Goal: Ask a question: Seek information or help from site administrators or community

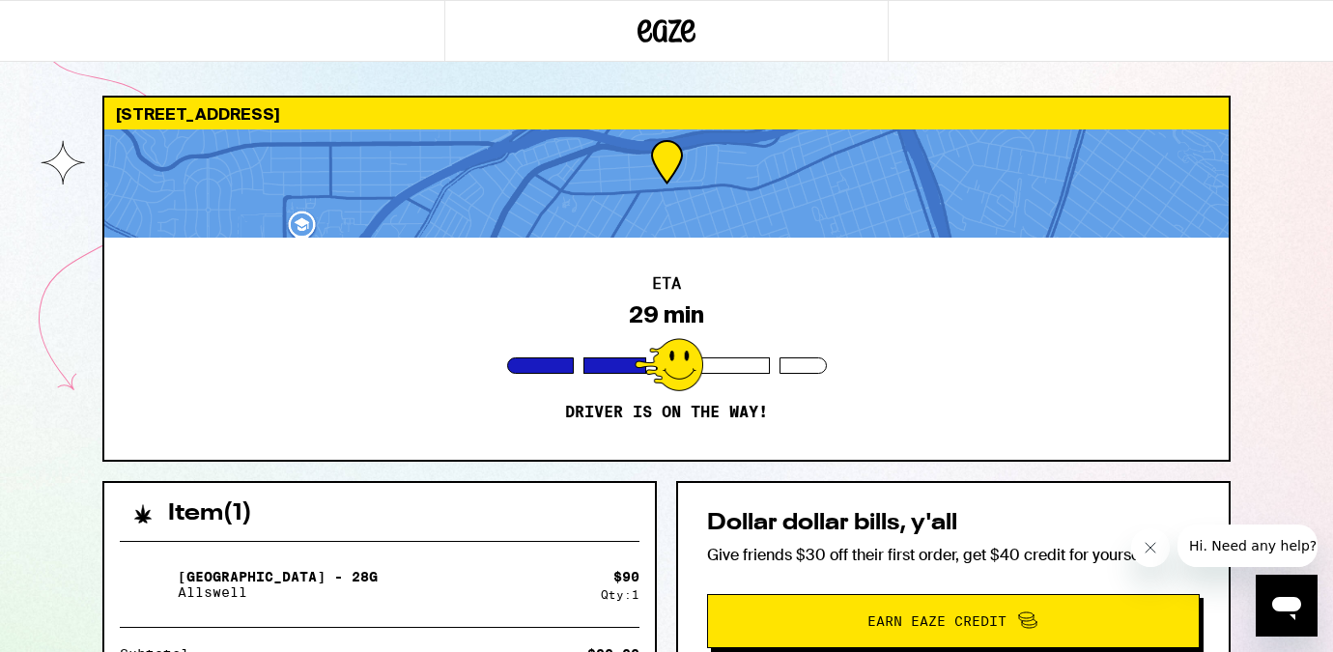
click at [1304, 621] on div "Open messaging window" at bounding box center [1286, 606] width 58 height 58
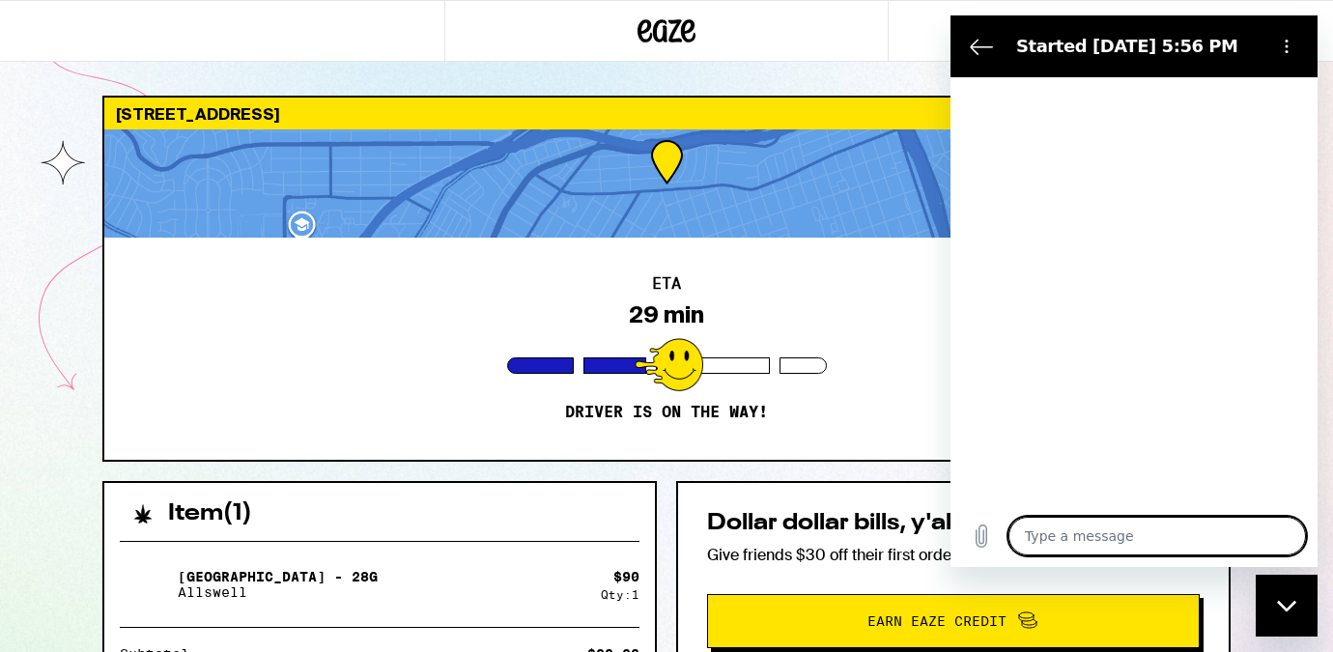
type textarea "x"
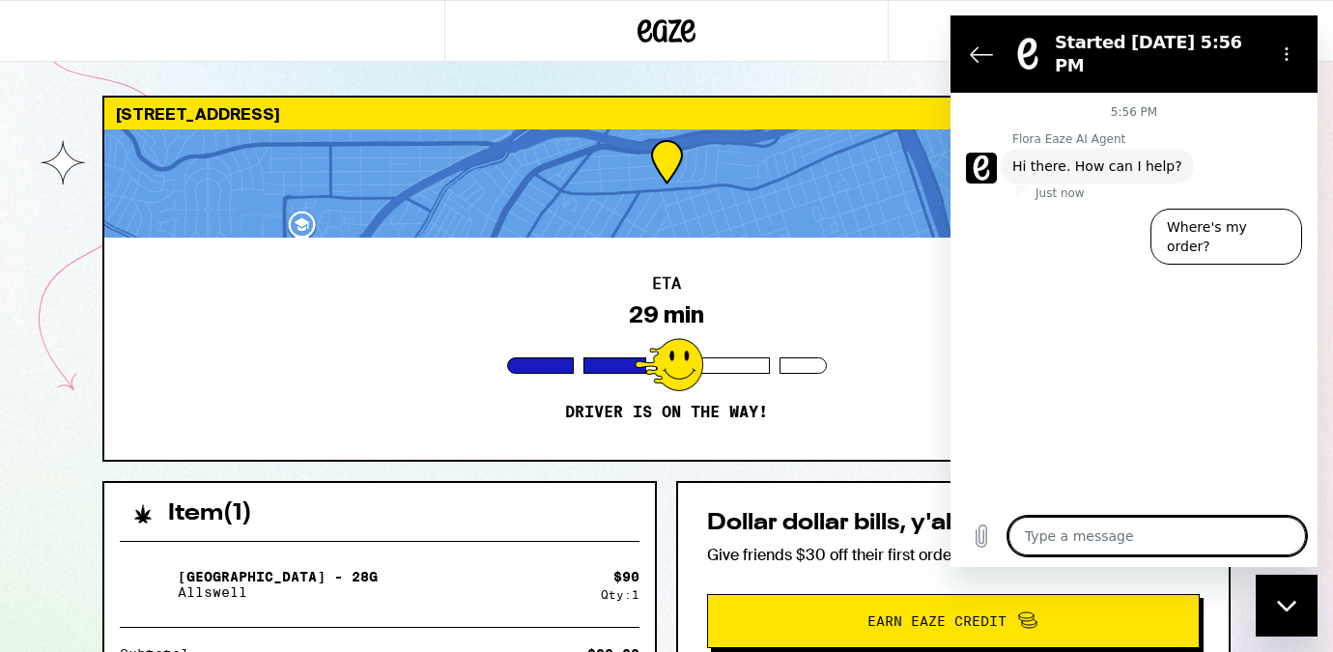
type textarea "q"
type textarea "x"
type textarea "qu"
type textarea "x"
type textarea "que"
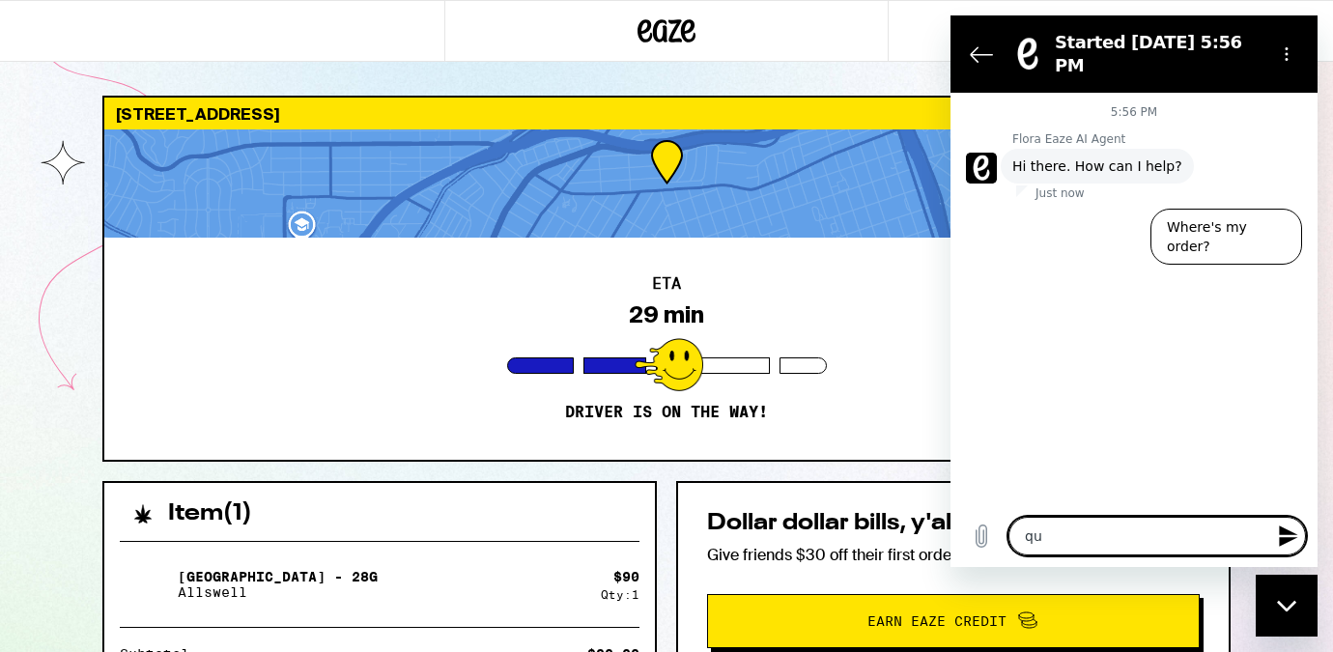
type textarea "x"
type textarea "ques"
type textarea "x"
type textarea "quest"
type textarea "x"
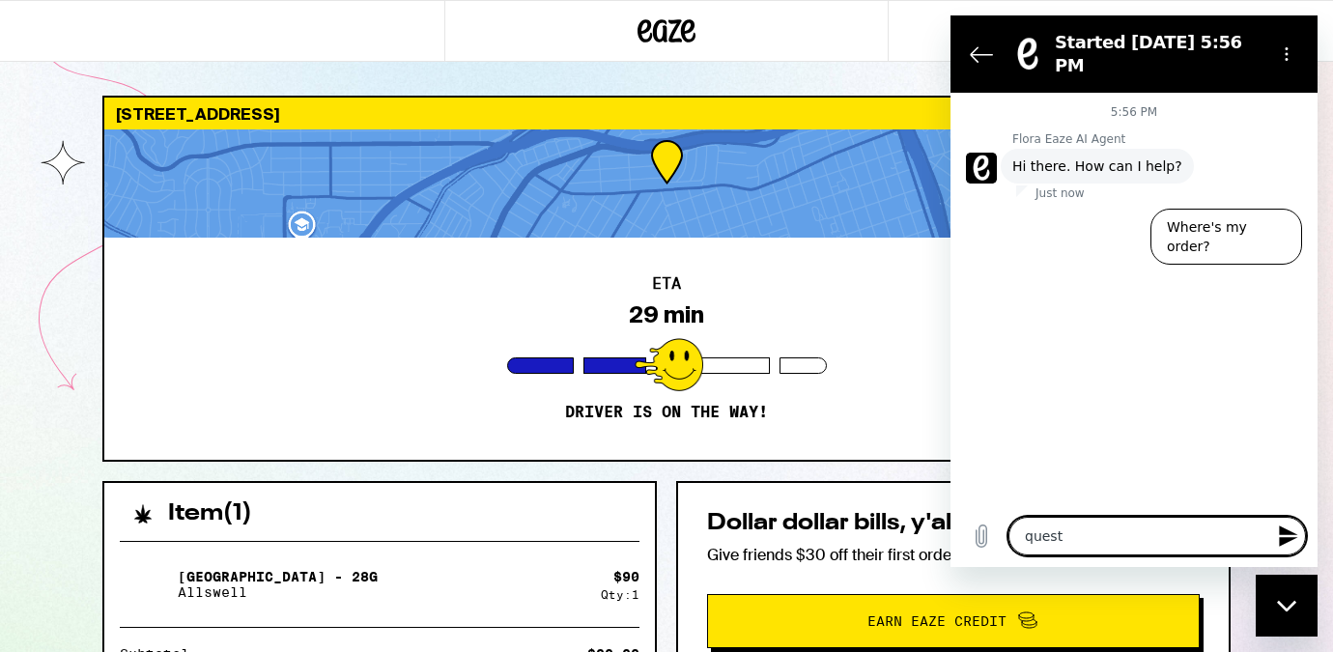
type textarea "questi"
type textarea "x"
type textarea "questio"
type textarea "x"
type textarea "question"
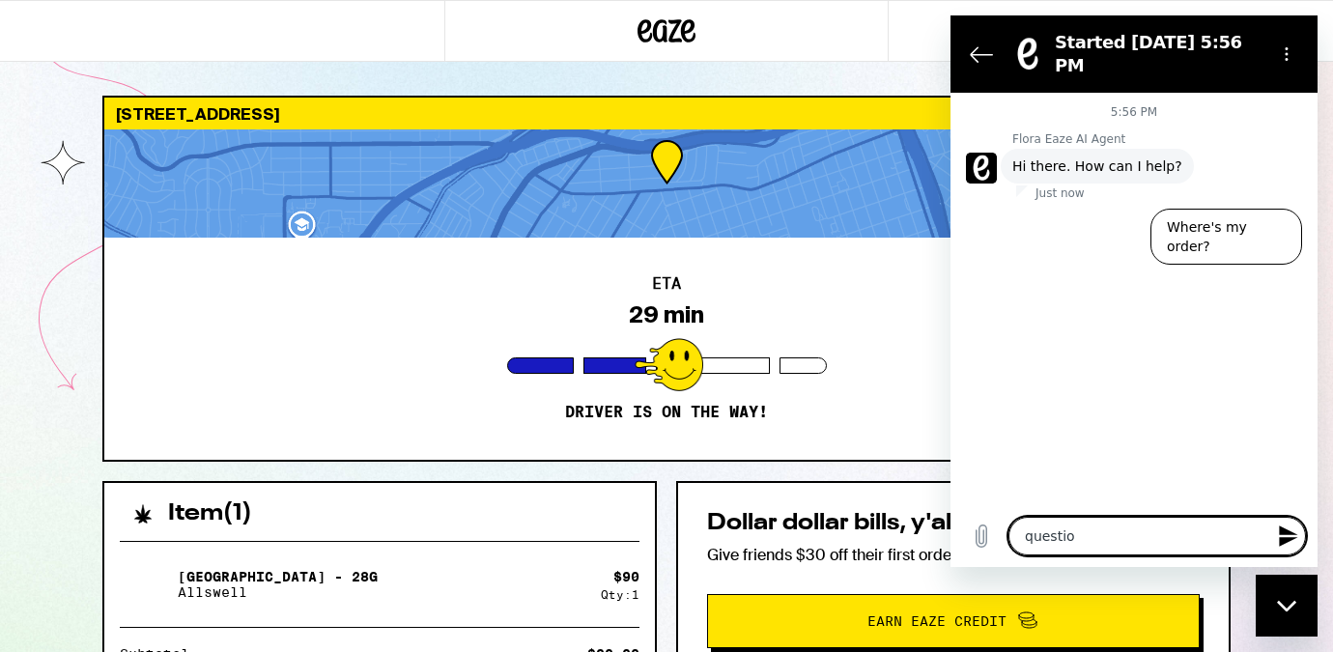
type textarea "x"
type textarea "question"
type textarea "x"
type textarea "question a"
type textarea "x"
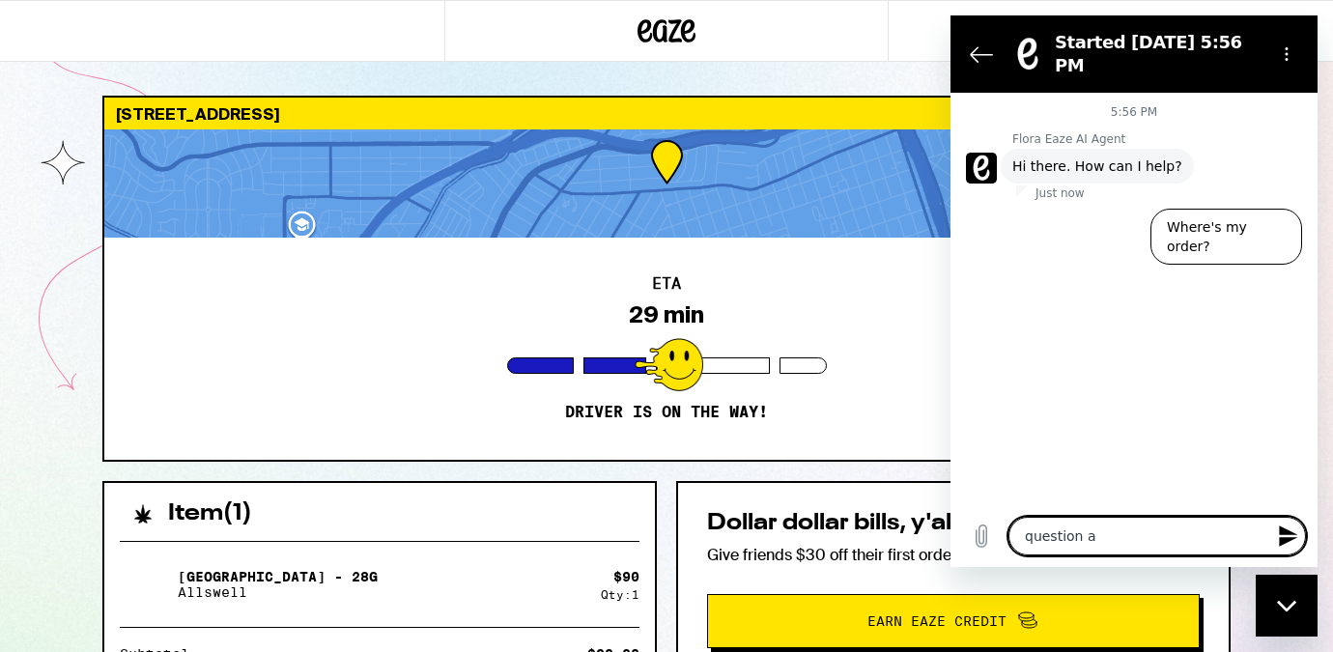
type textarea "question ab"
type textarea "x"
type textarea "question abo"
type textarea "x"
type textarea "question abou"
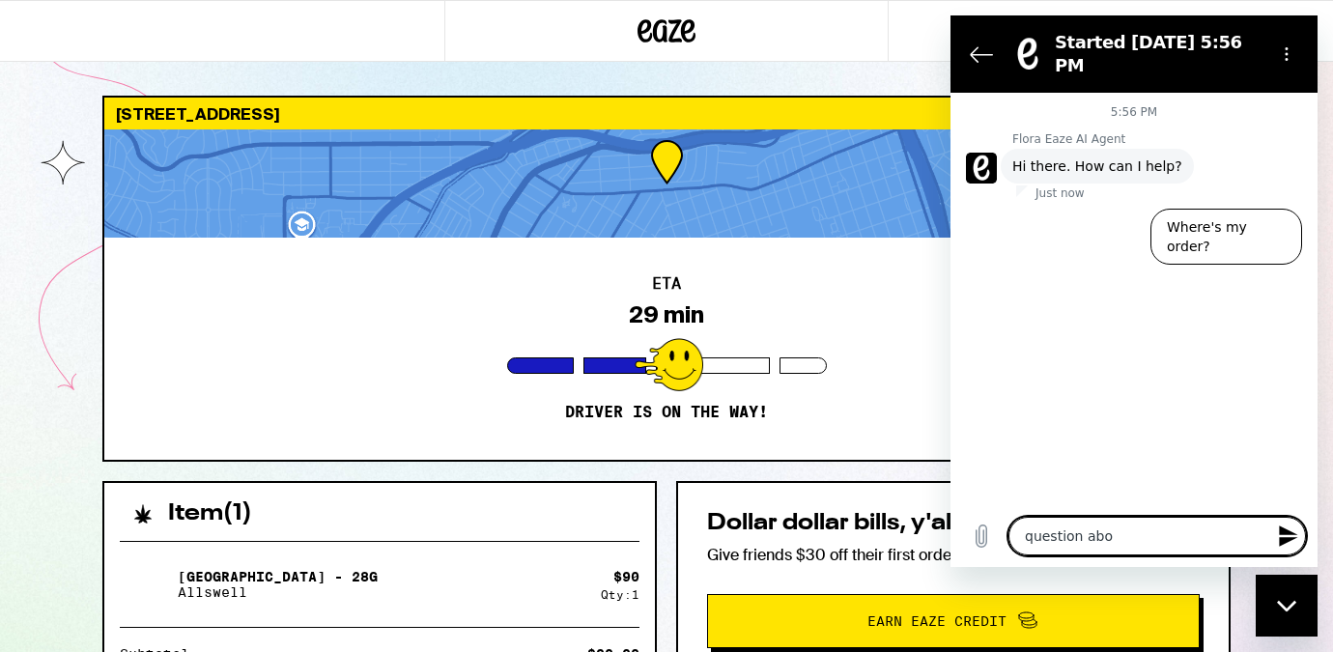
type textarea "x"
type textarea "question about"
type textarea "x"
type textarea "question about"
type textarea "x"
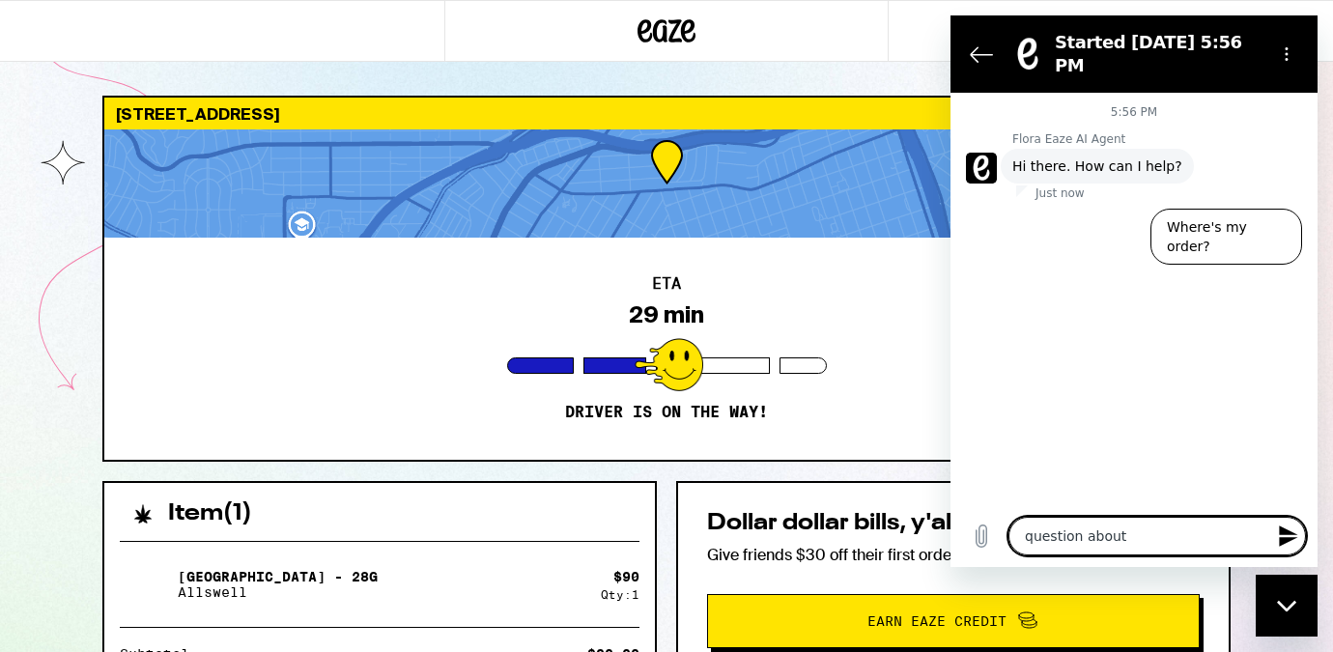
type textarea "question about m"
type textarea "x"
type textarea "question about my"
type textarea "x"
type textarea "question about my"
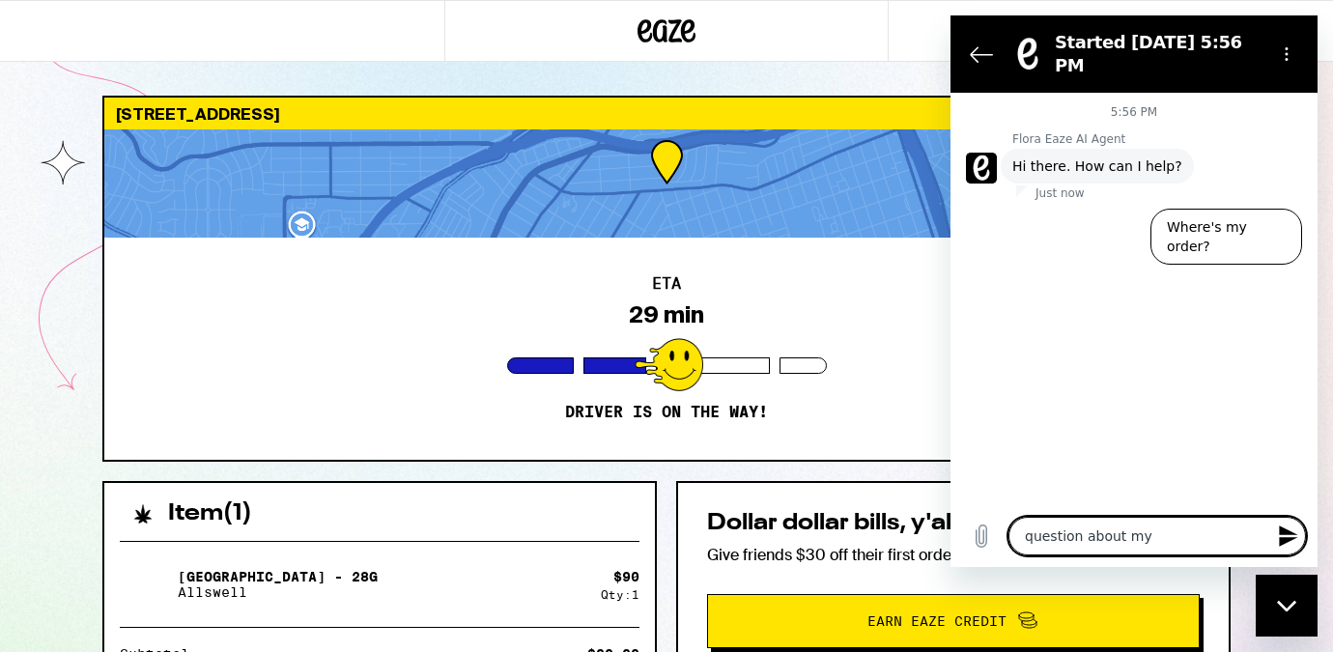
type textarea "x"
type textarea "question about my a"
type textarea "x"
type textarea "question about my ac"
type textarea "x"
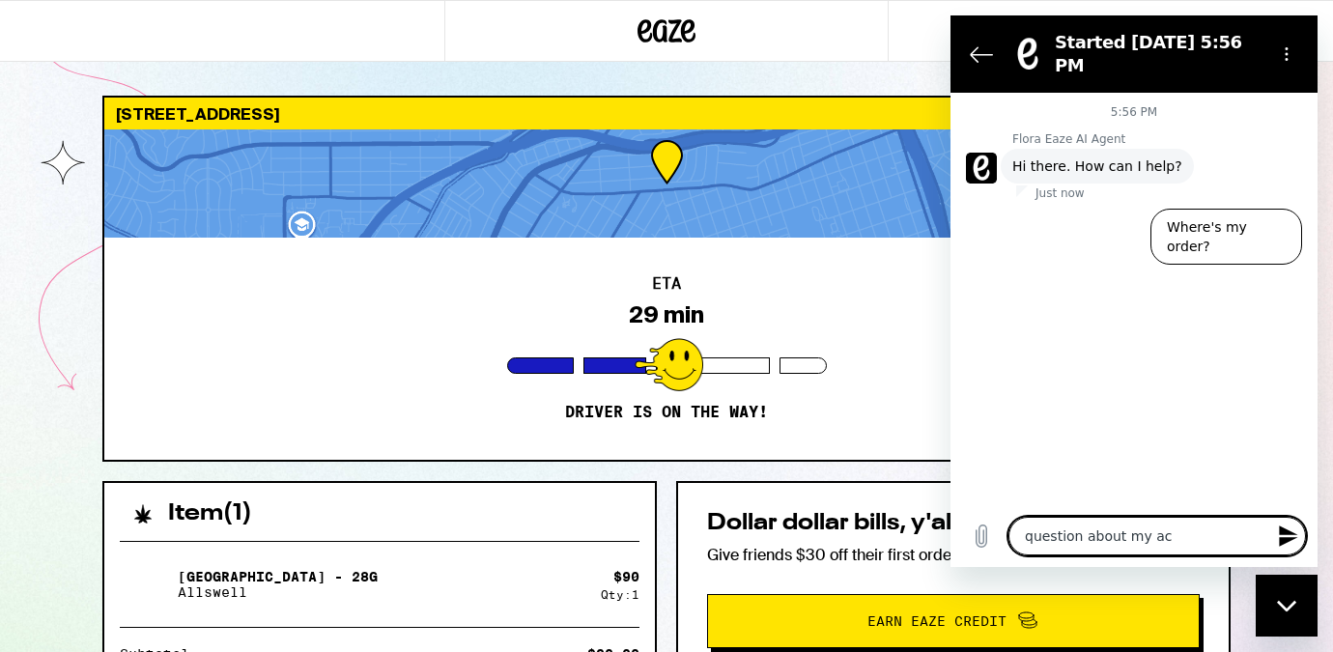
type textarea "question about my aco"
type textarea "x"
type textarea "question about my acou"
type textarea "x"
type textarea "question about my acoun"
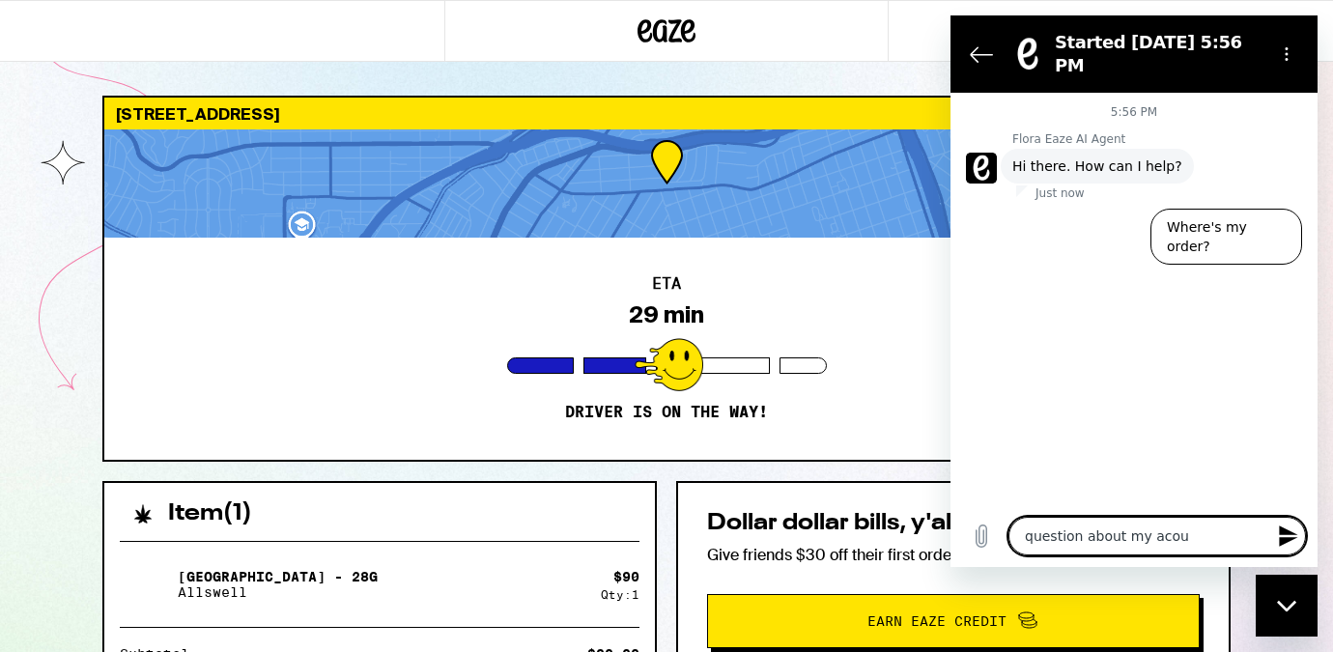
type textarea "x"
type textarea "question about my acount"
type textarea "x"
type textarea "question about my acoun"
type textarea "x"
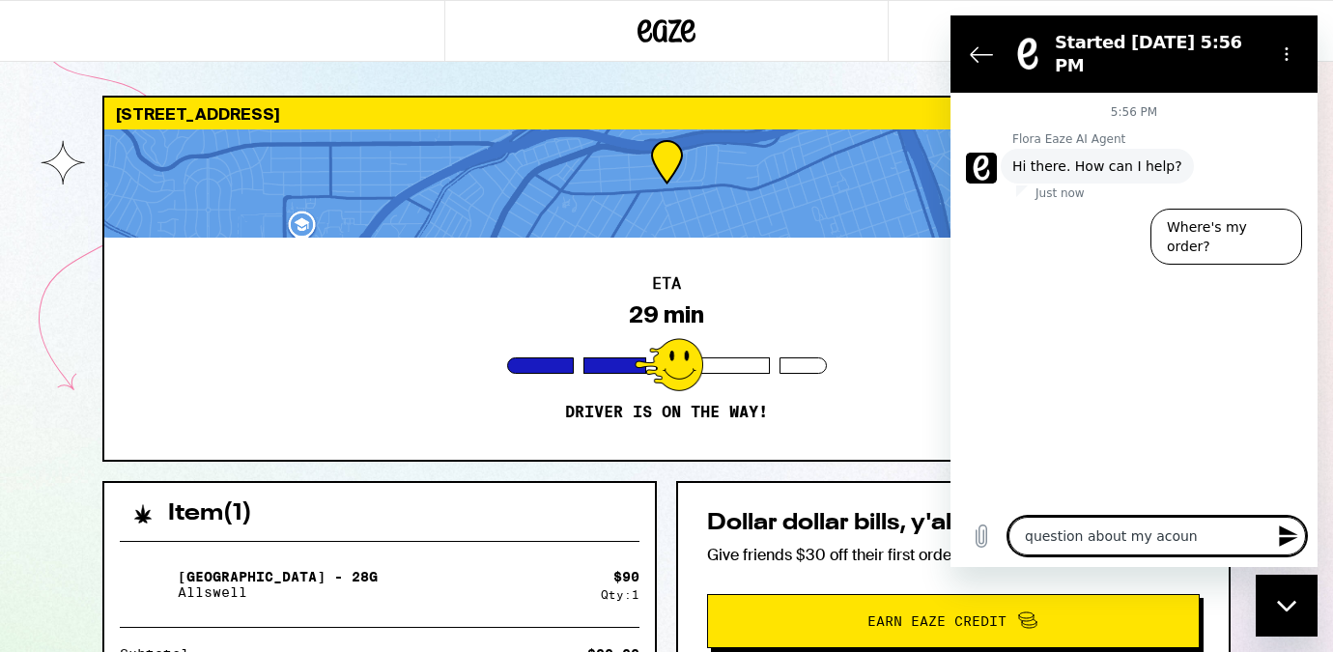
type textarea "question about my acou"
type textarea "x"
type textarea "question about my aco"
type textarea "x"
type textarea "question about my ac"
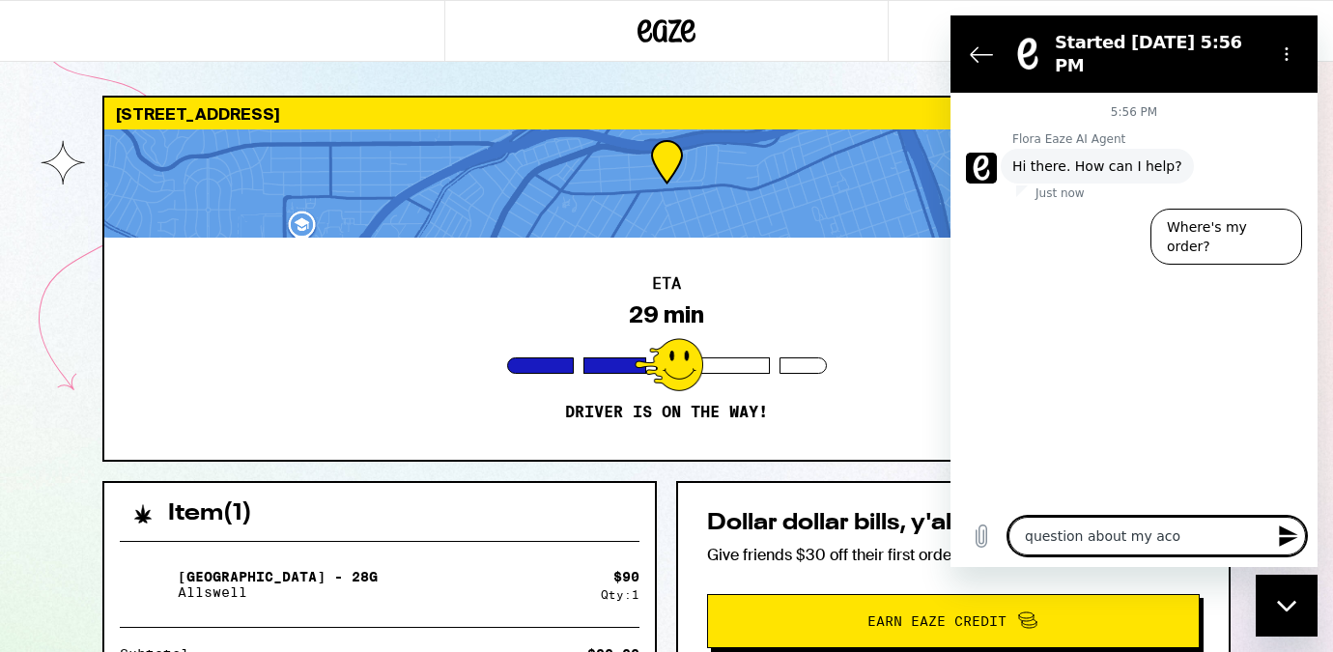
type textarea "x"
type textarea "question about my acc"
type textarea "x"
type textarea "question about my acco"
type textarea "x"
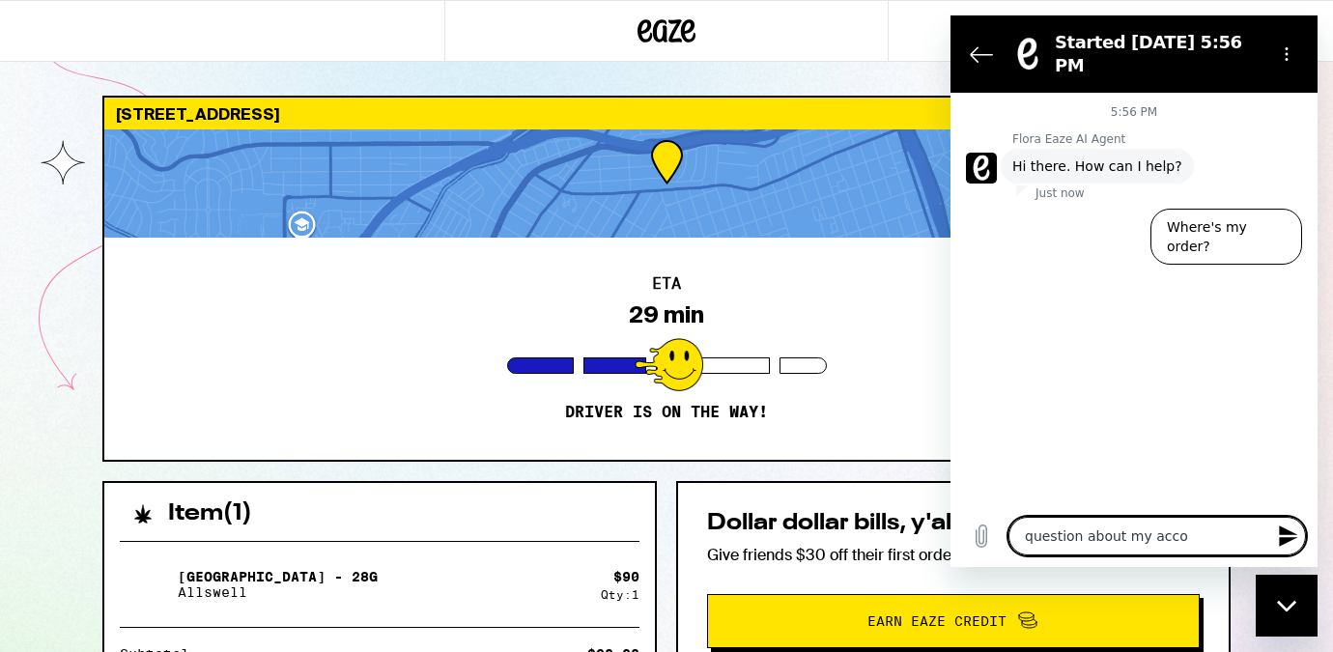
type textarea "question about my accou"
type textarea "x"
type textarea "question about my accoun"
type textarea "x"
type textarea "question about my account"
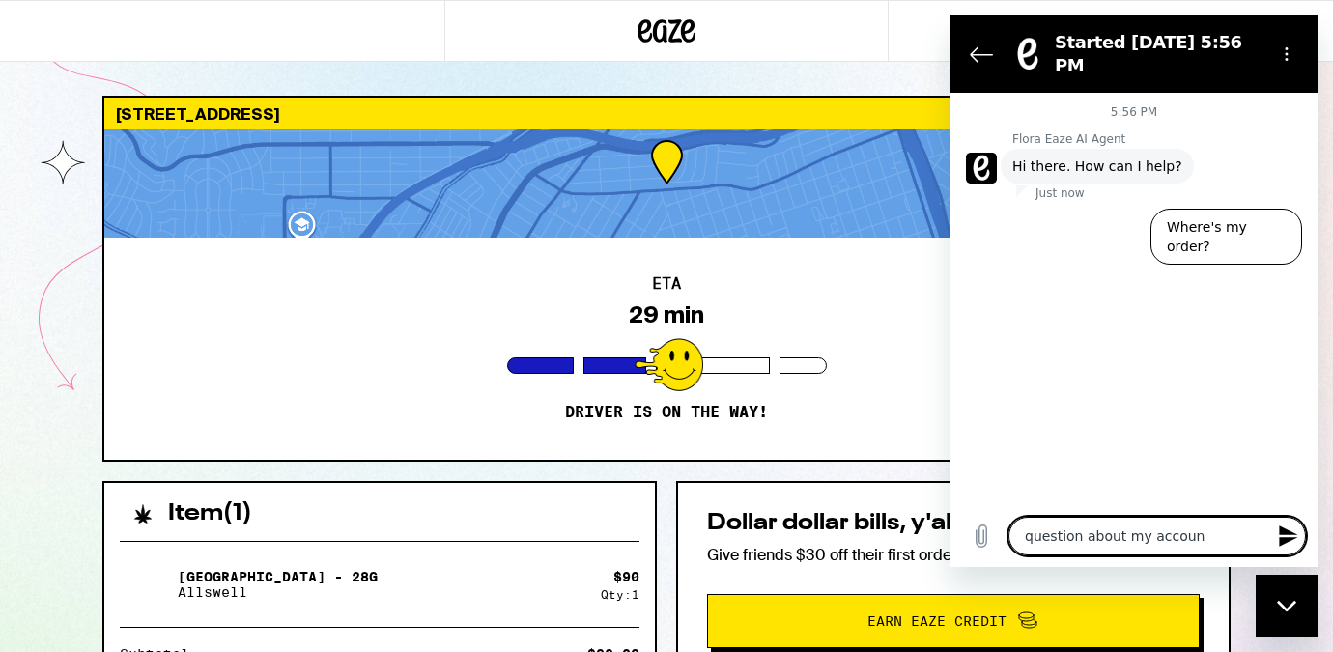
type textarea "x"
click at [1179, 547] on textarea "question about my account" at bounding box center [1156, 536] width 297 height 39
type textarea "x"
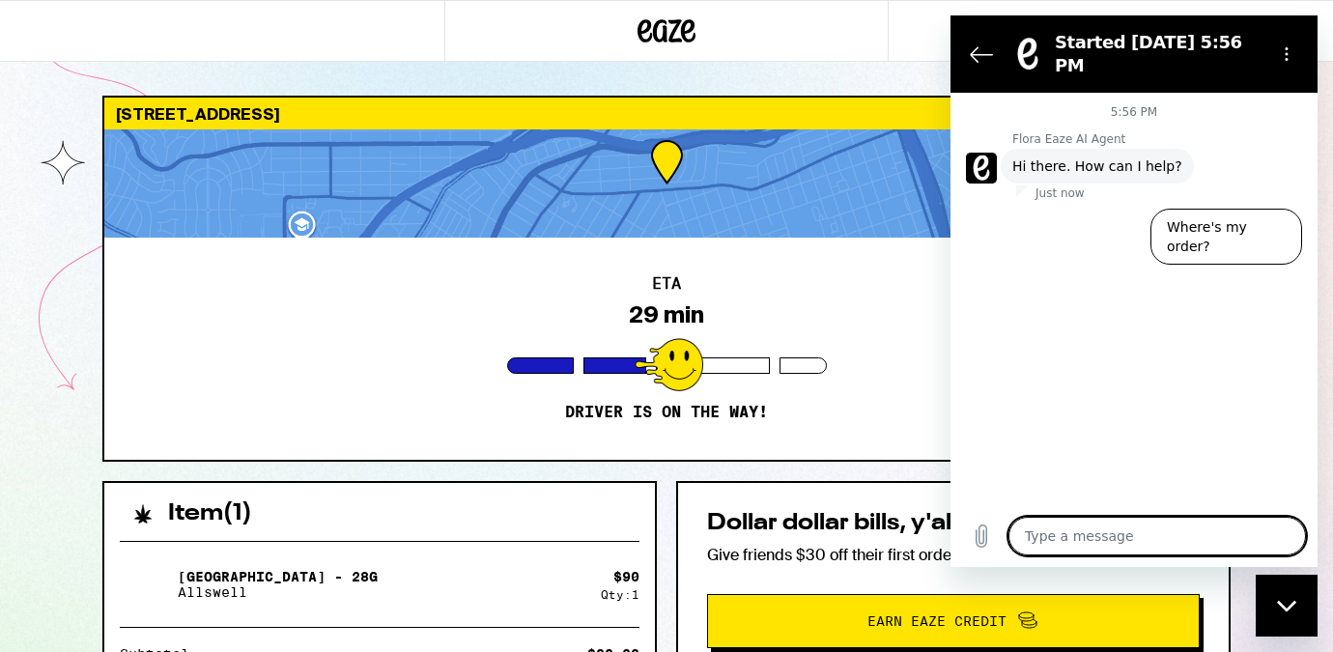
click at [838, 46] on div at bounding box center [666, 31] width 444 height 62
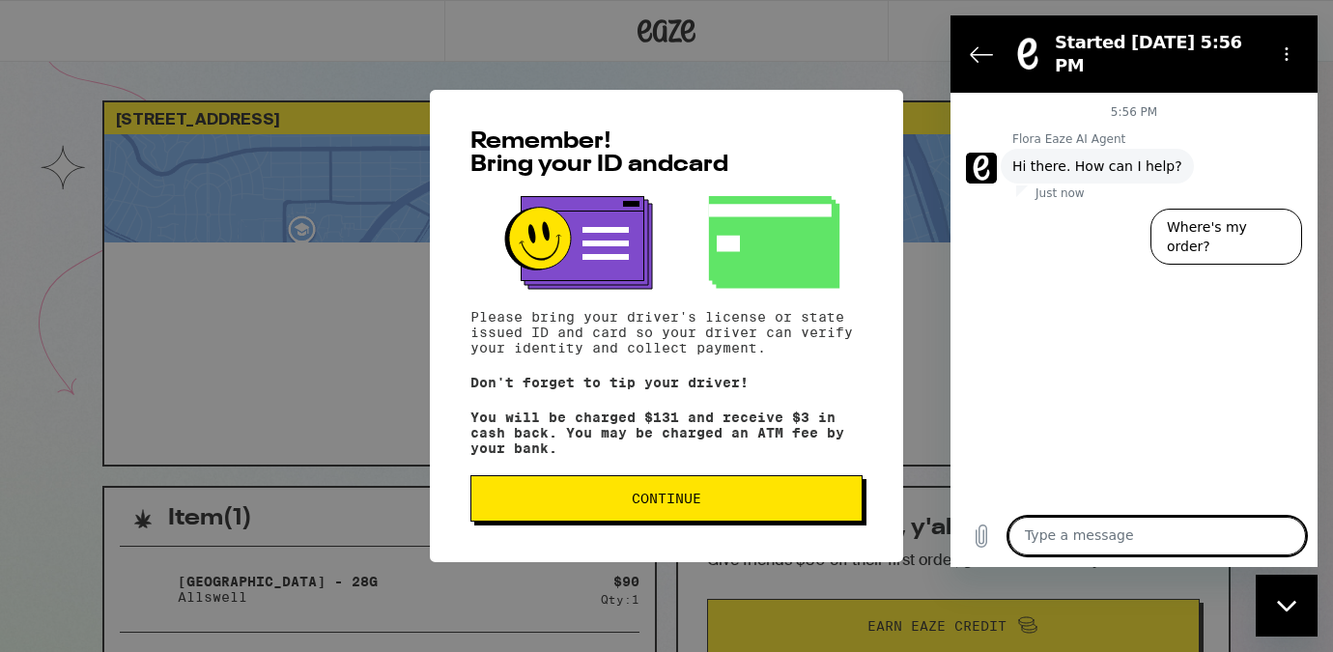
click at [681, 505] on span "Continue" at bounding box center [667, 499] width 70 height 14
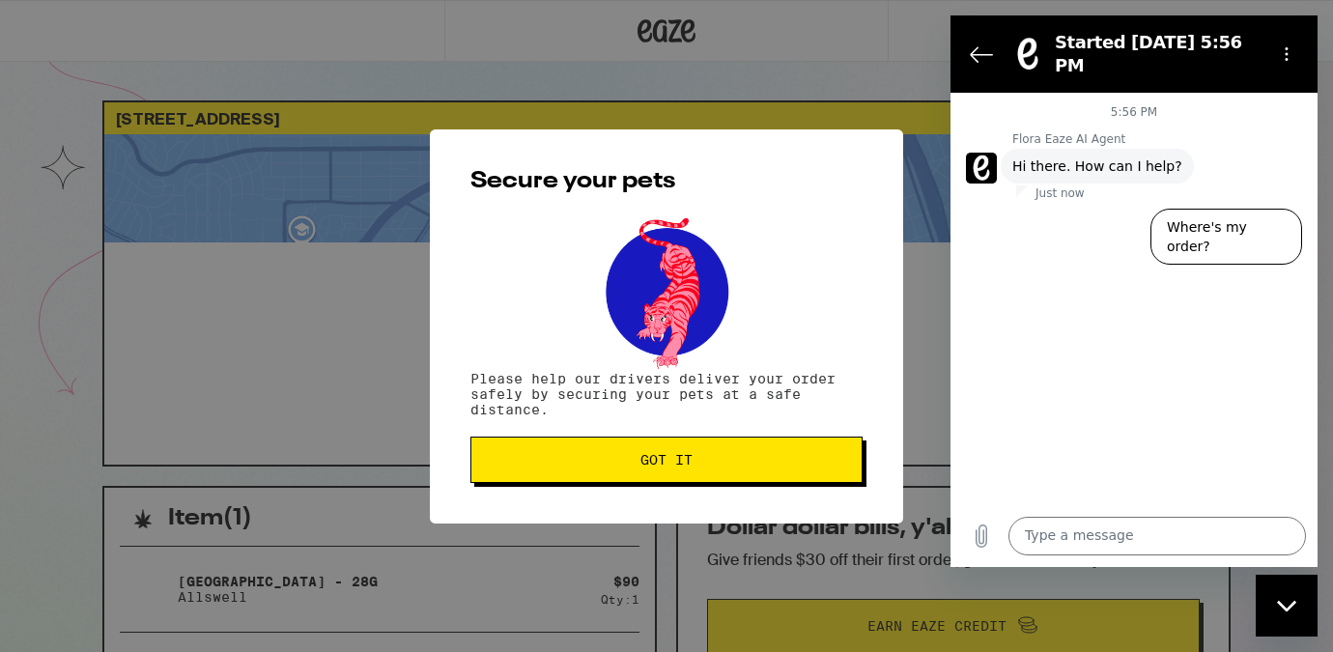
click at [699, 466] on span "Got it" at bounding box center [666, 460] width 359 height 14
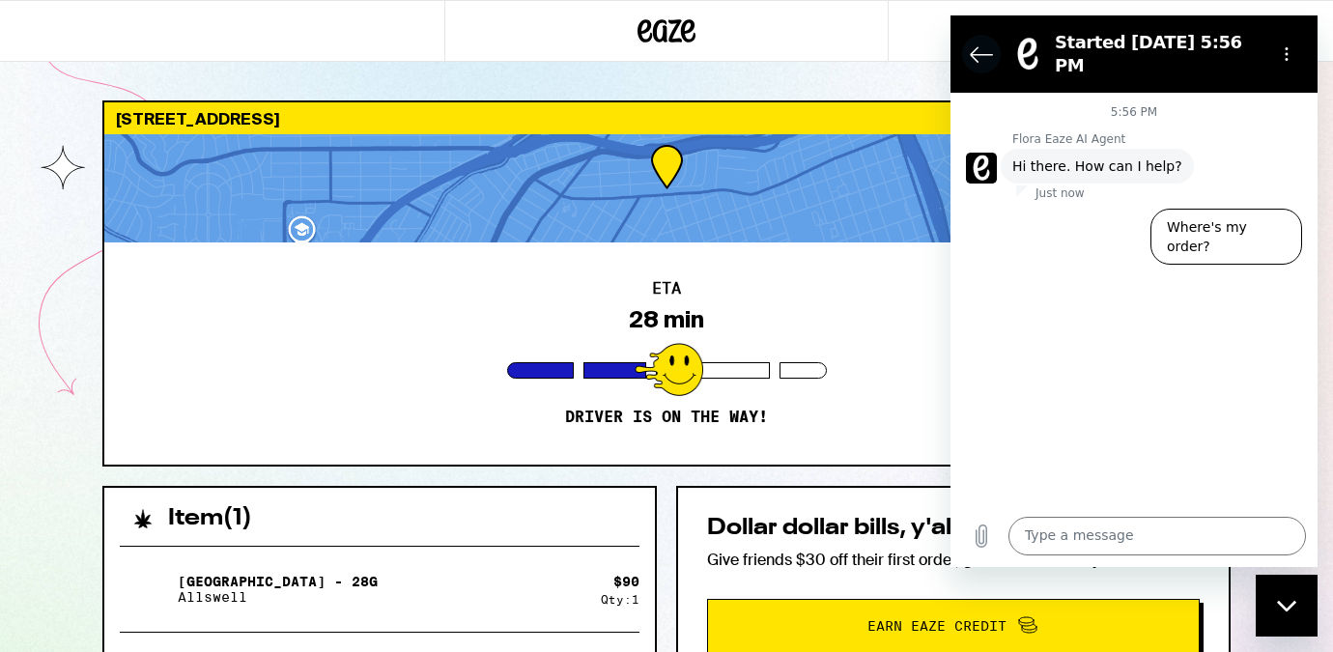
click at [979, 35] on button "Back to the conversation list" at bounding box center [981, 54] width 39 height 39
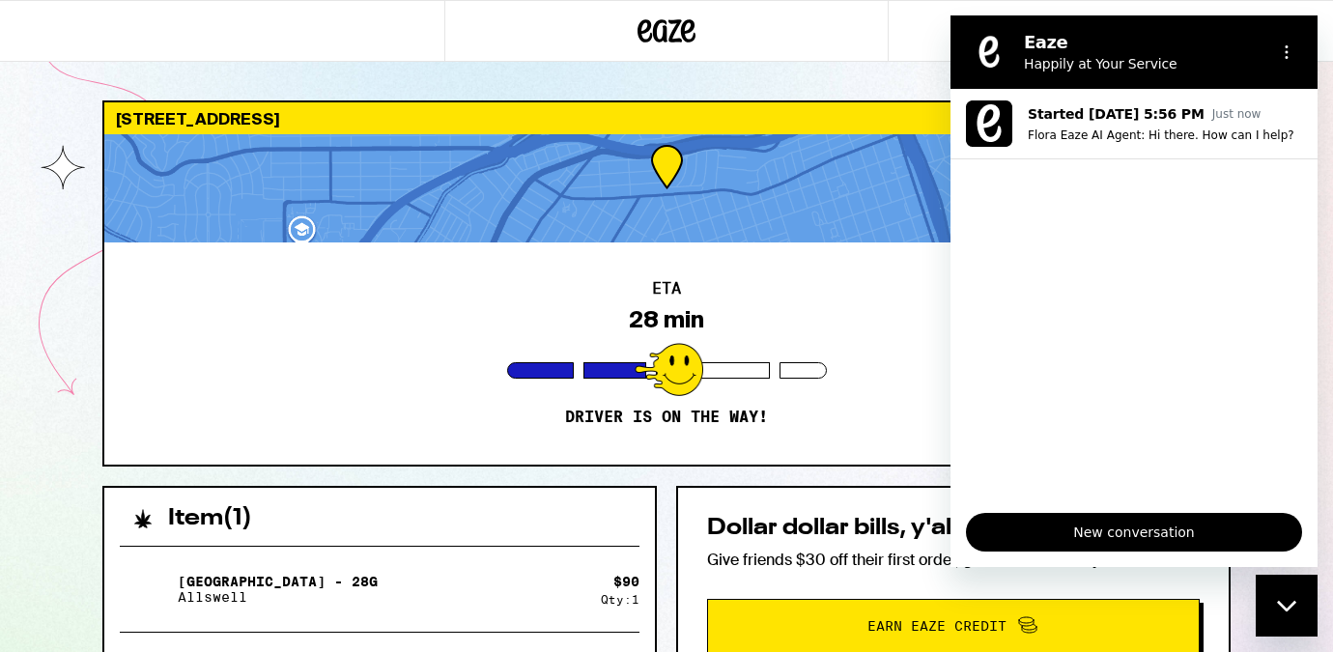
click at [846, 27] on div at bounding box center [666, 31] width 444 height 62
